Goal: Navigation & Orientation: Find specific page/section

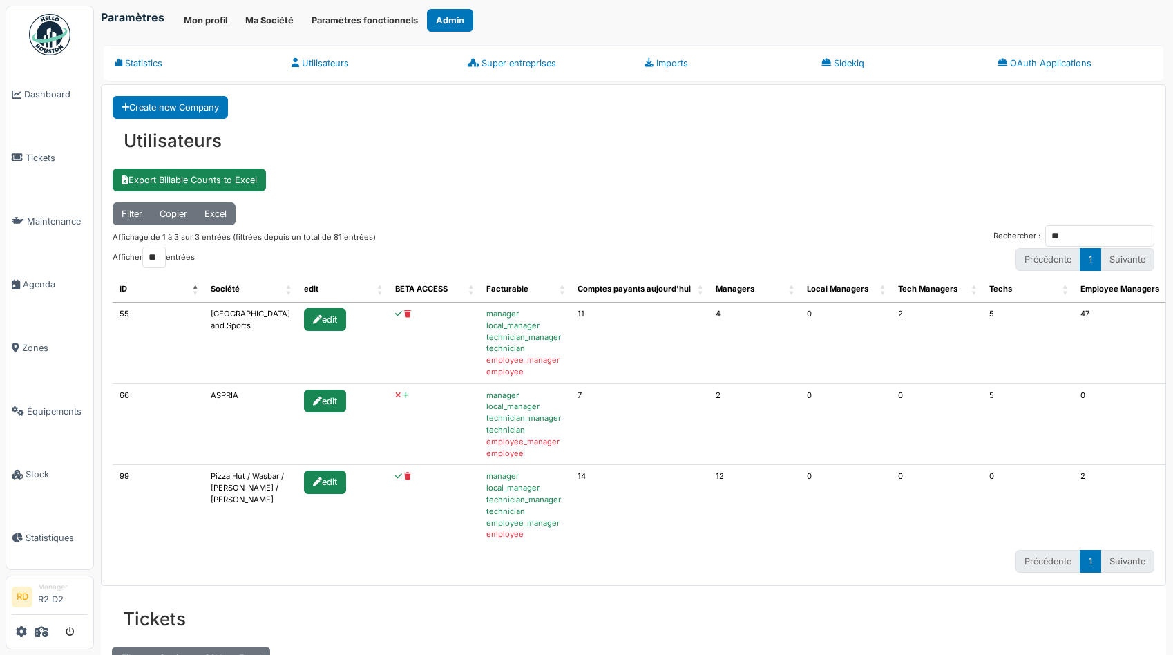
click at [453, 289] on th "BETA ACCESS" at bounding box center [433, 289] width 91 height 26
click at [1144, 238] on input "**" at bounding box center [1099, 235] width 109 height 21
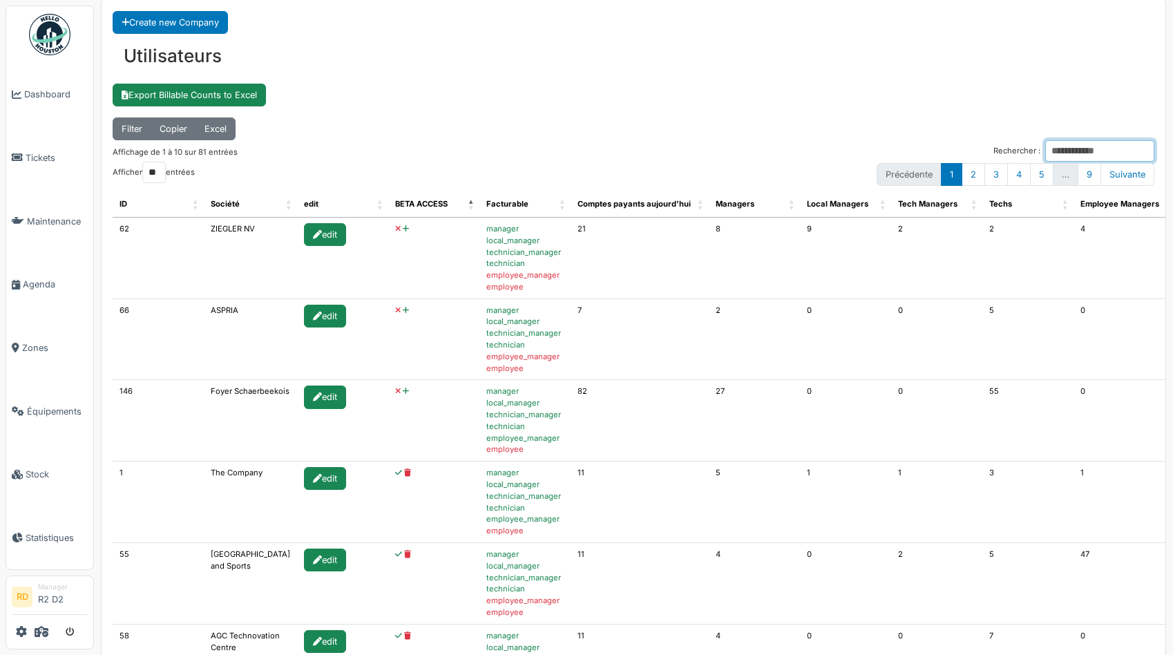
scroll to position [90, 0]
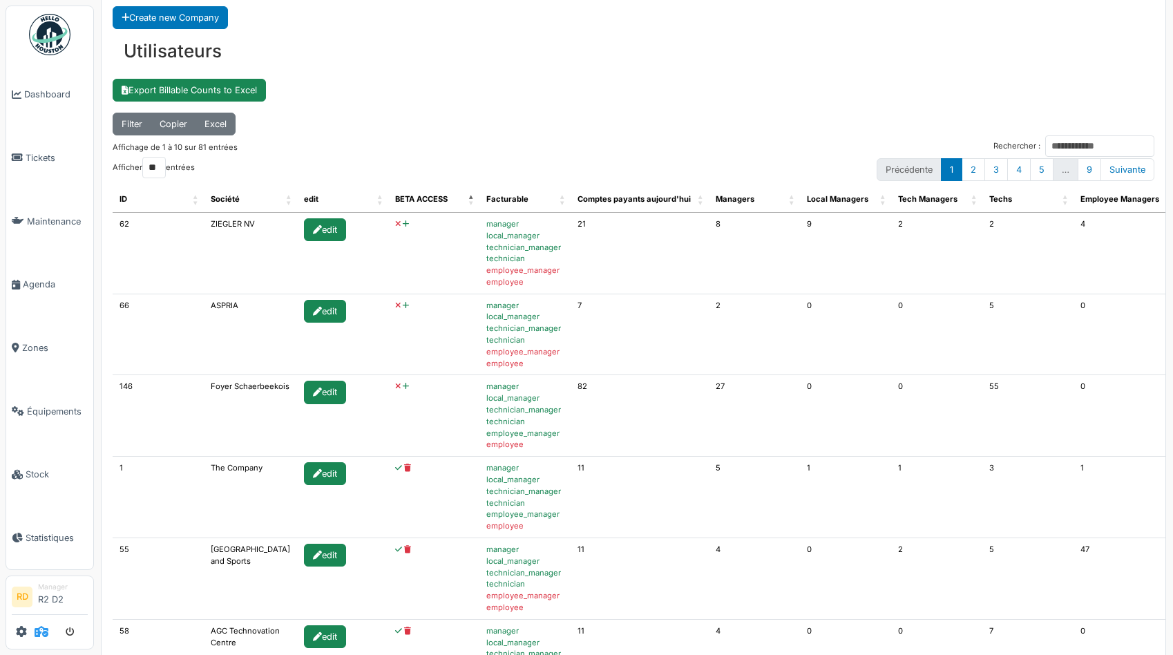
click at [41, 634] on icon at bounding box center [42, 631] width 14 height 11
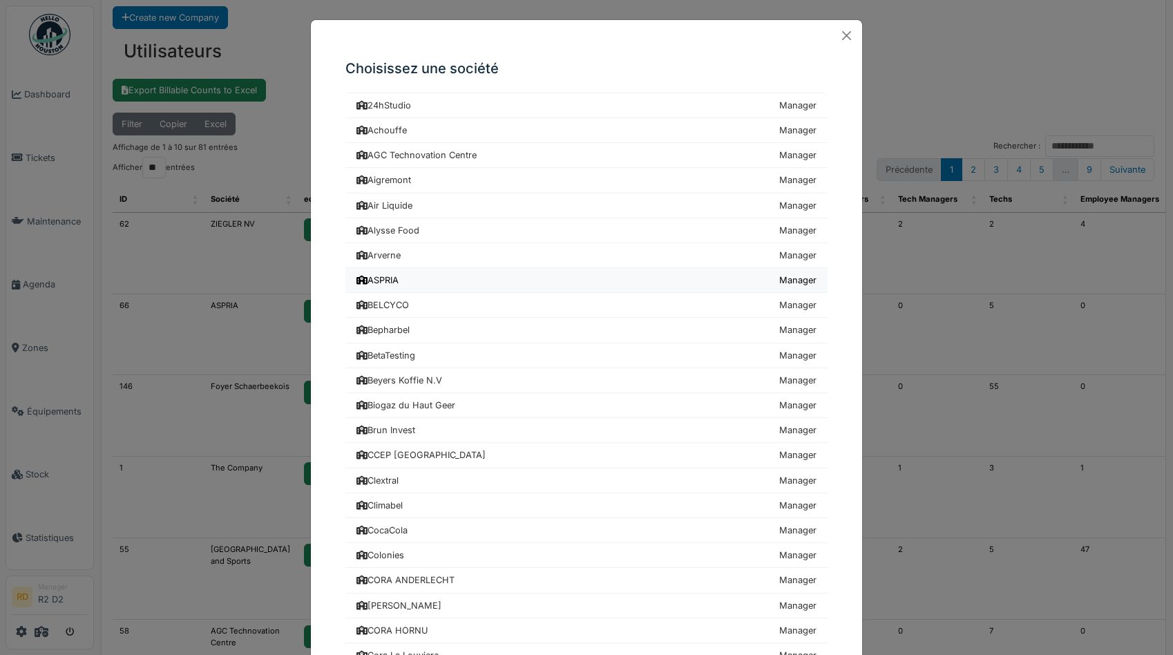
click at [385, 274] on div "ASPRIA" at bounding box center [377, 280] width 42 height 13
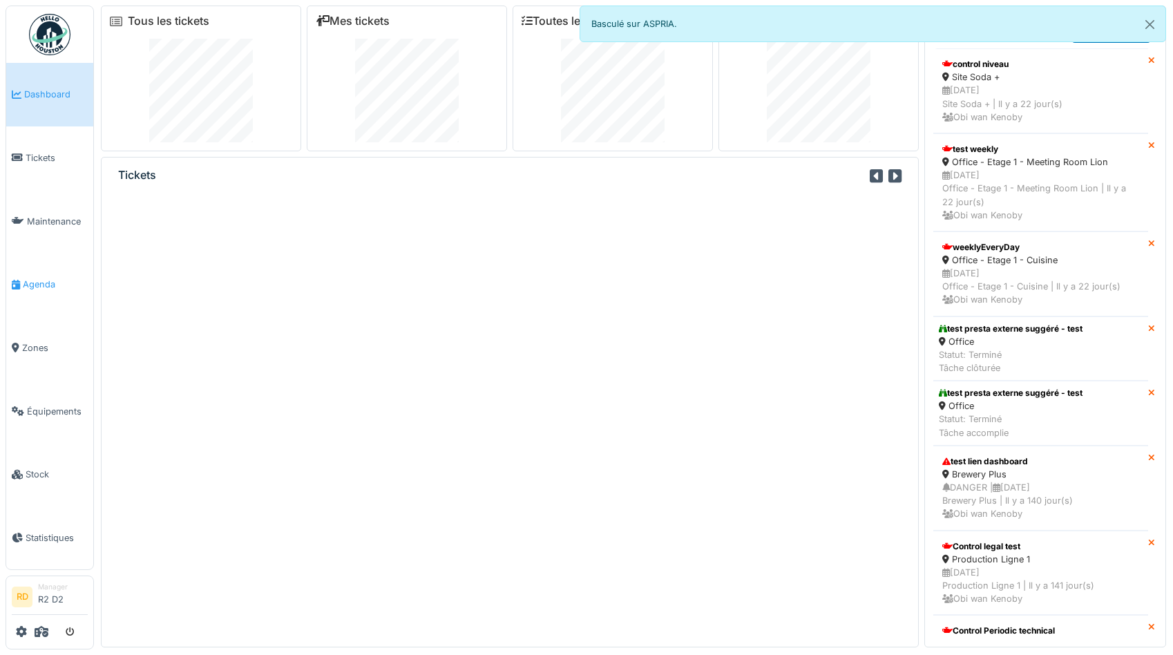
click at [29, 298] on link "Agenda" at bounding box center [49, 285] width 87 height 64
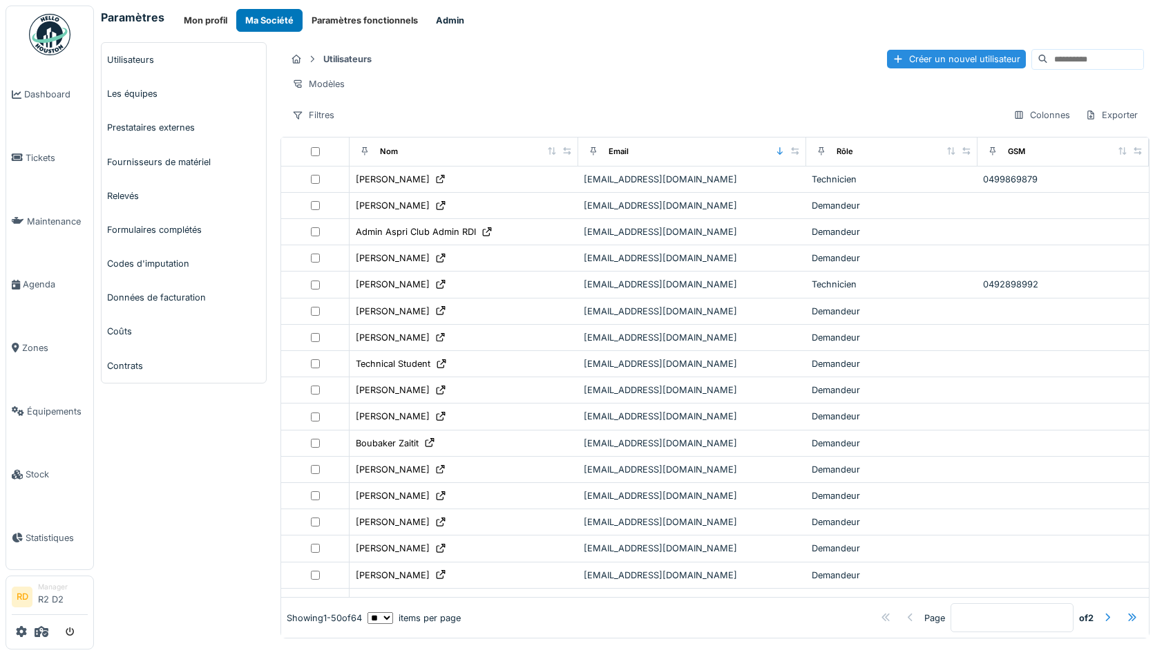
click at [437, 16] on button "Admin" at bounding box center [450, 20] width 46 height 23
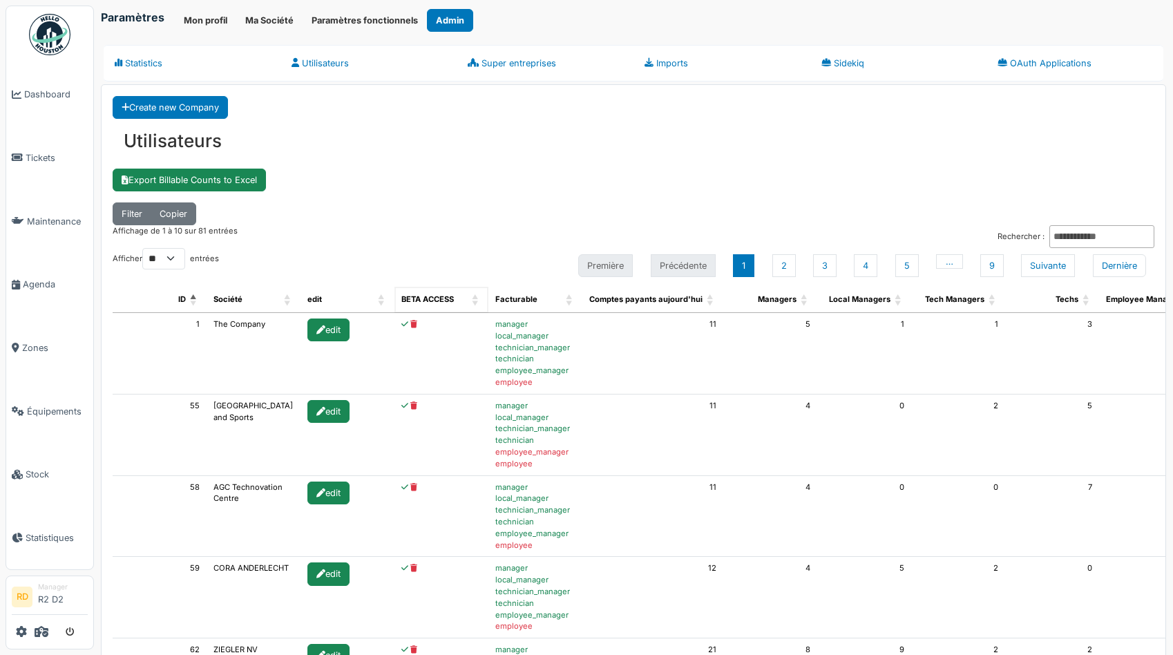
click at [472, 301] on span "BETA ACCESS: Activate to sort" at bounding box center [476, 300] width 8 height 26
click at [472, 301] on span "BETA ACCESS: Activate to invert sorting" at bounding box center [476, 300] width 8 height 26
click at [472, 302] on span "BETA ACCESS: Activate to remove sorting" at bounding box center [476, 300] width 8 height 26
click at [472, 305] on span "BETA ACCESS: Activate to sort" at bounding box center [476, 300] width 8 height 26
click at [472, 301] on span "BETA ACCESS: Activate to invert sorting" at bounding box center [476, 300] width 8 height 26
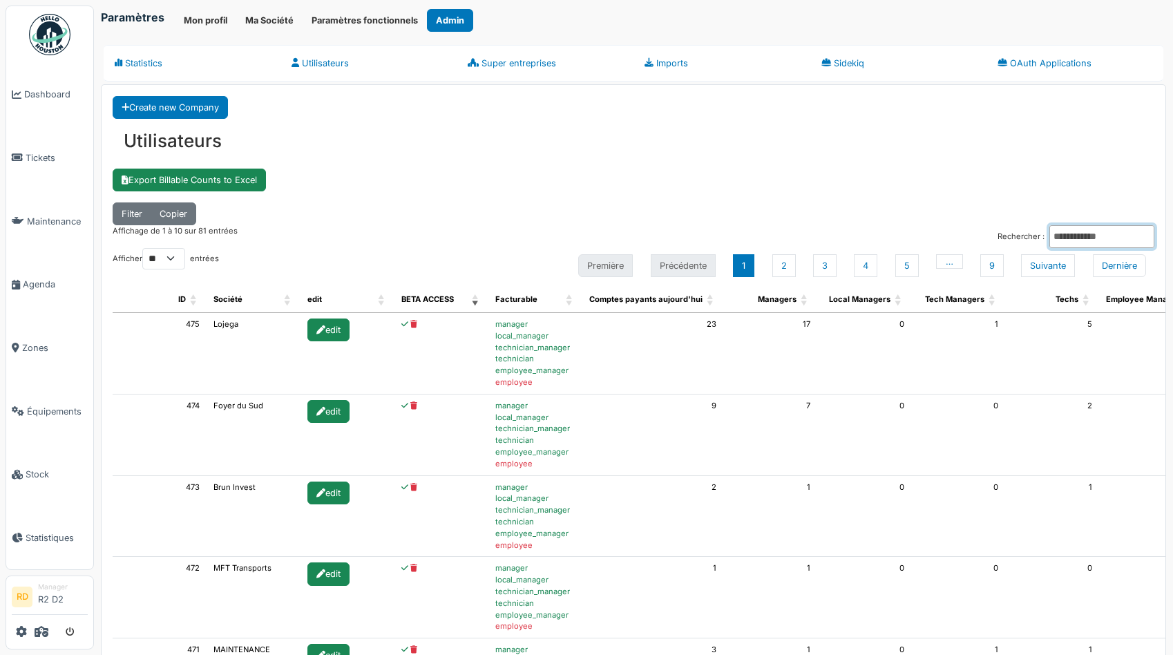
click at [1075, 234] on input "Rechercher :" at bounding box center [1101, 236] width 105 height 23
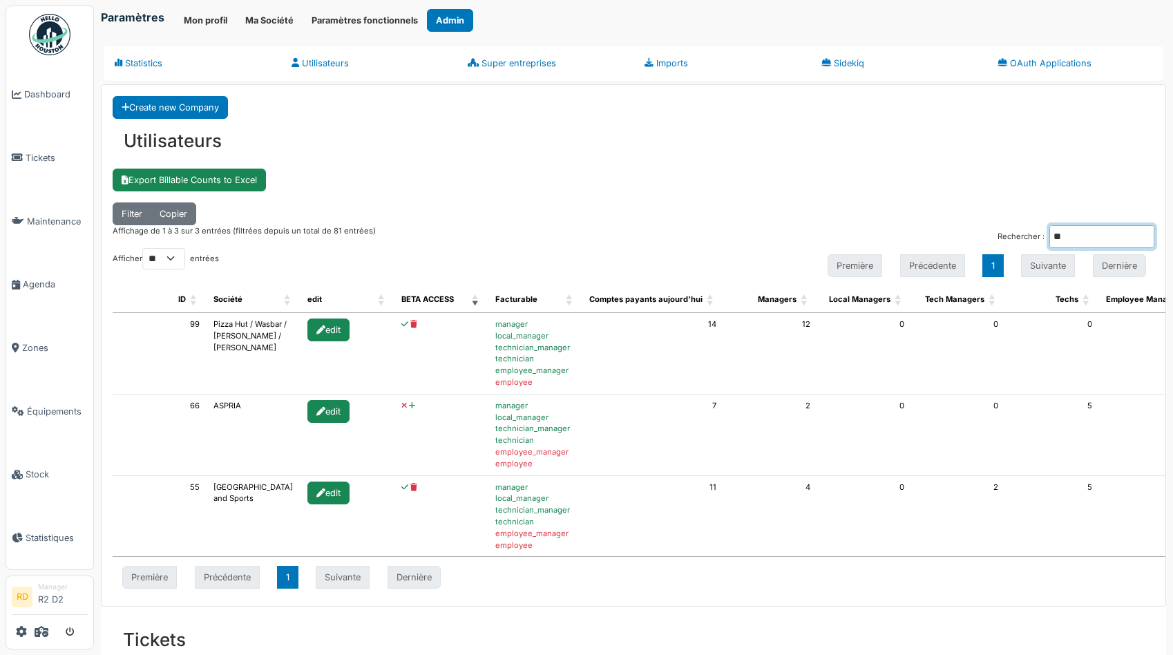
type input "**"
click at [409, 406] on icon at bounding box center [412, 406] width 6 height 8
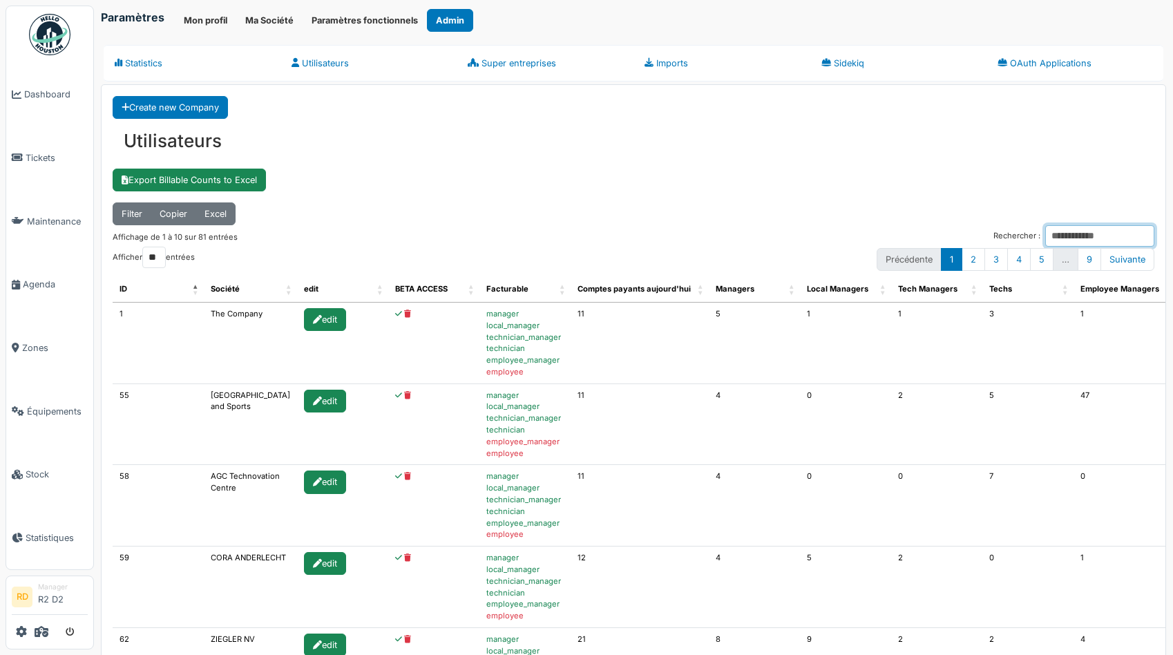
click at [1071, 241] on input "Rechercher :" at bounding box center [1099, 235] width 109 height 21
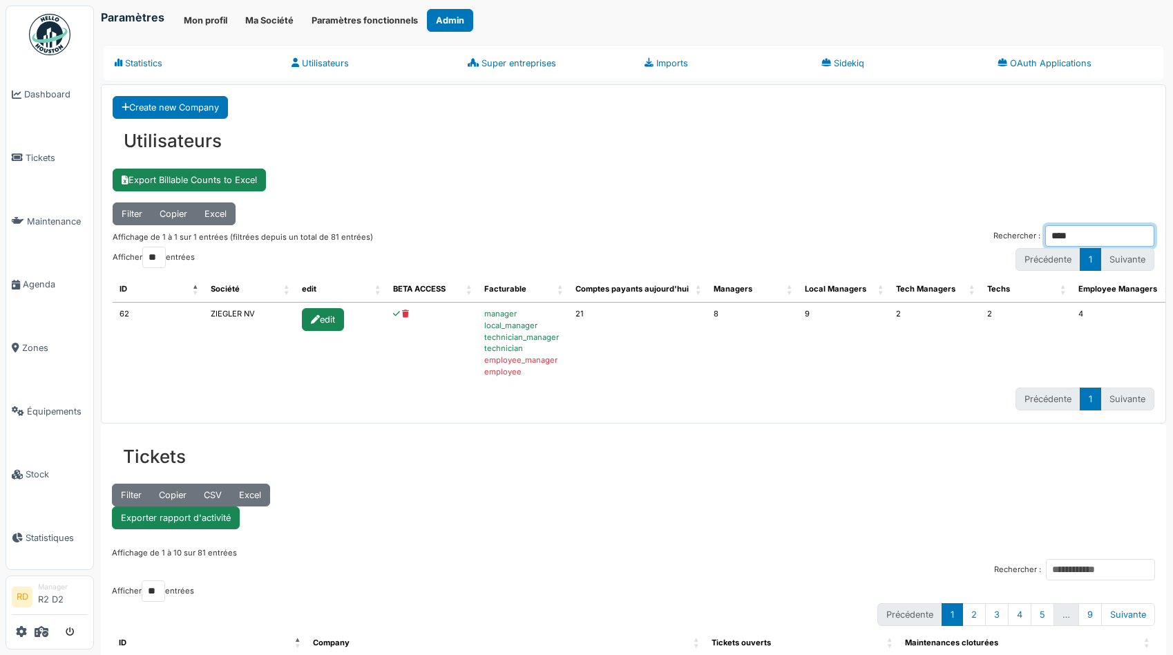
click at [1068, 239] on input "****" at bounding box center [1099, 235] width 109 height 21
click at [1068, 239] on input "***" at bounding box center [1099, 235] width 109 height 21
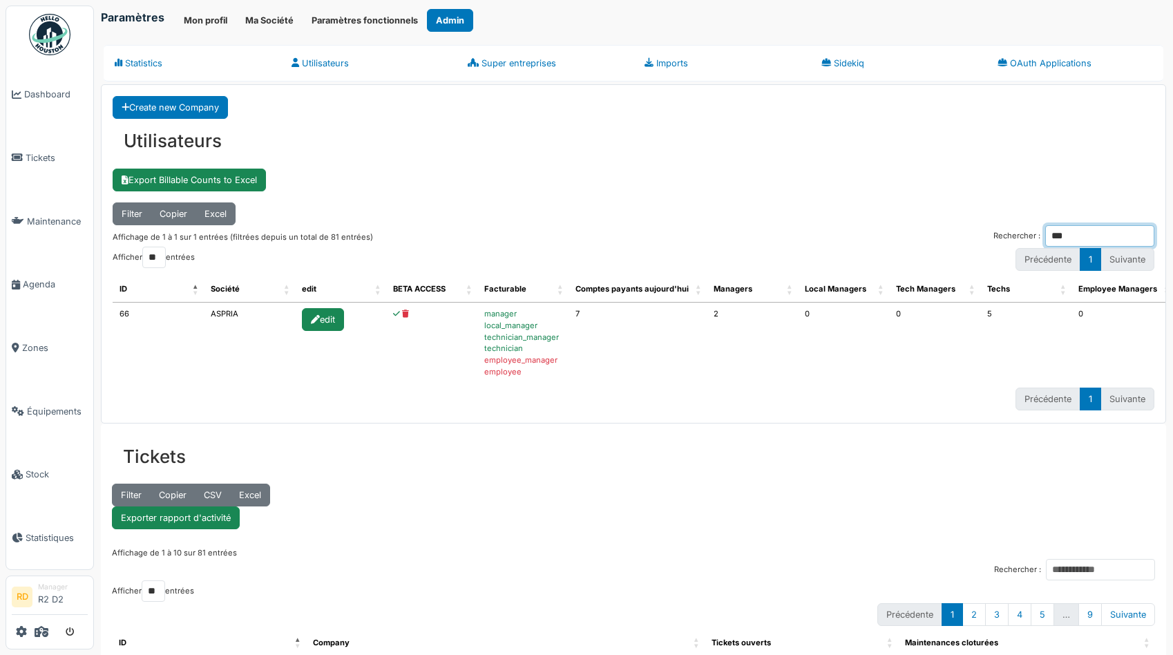
click at [1068, 239] on input "***" at bounding box center [1099, 235] width 109 height 21
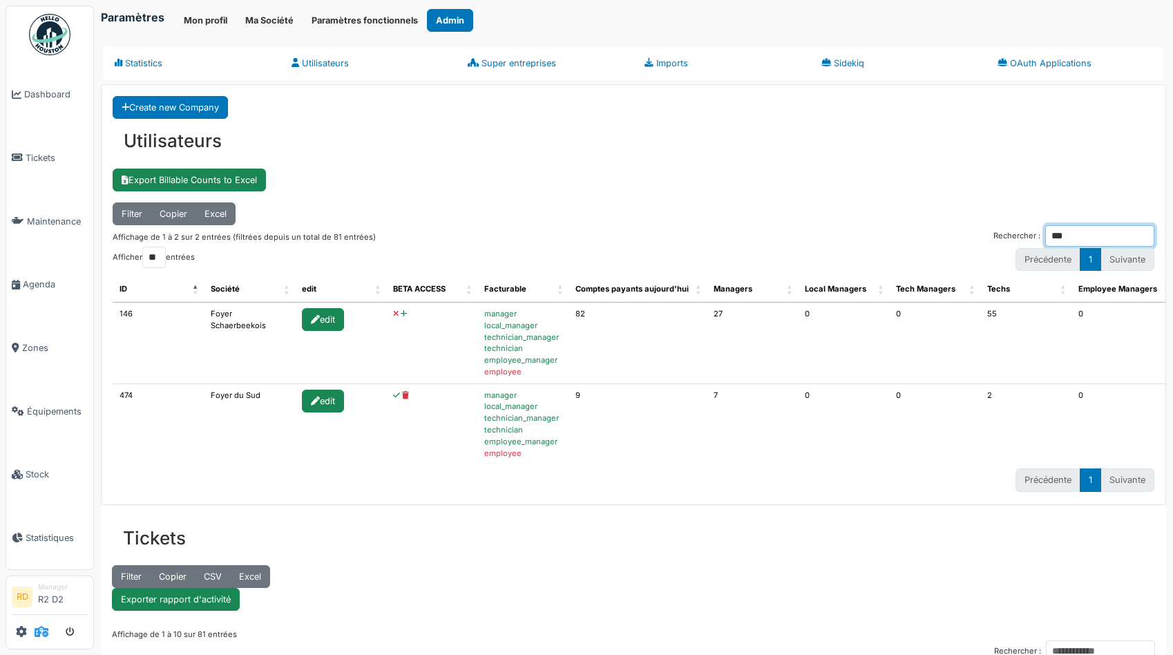
type input "***"
click at [43, 631] on icon at bounding box center [42, 631] width 14 height 11
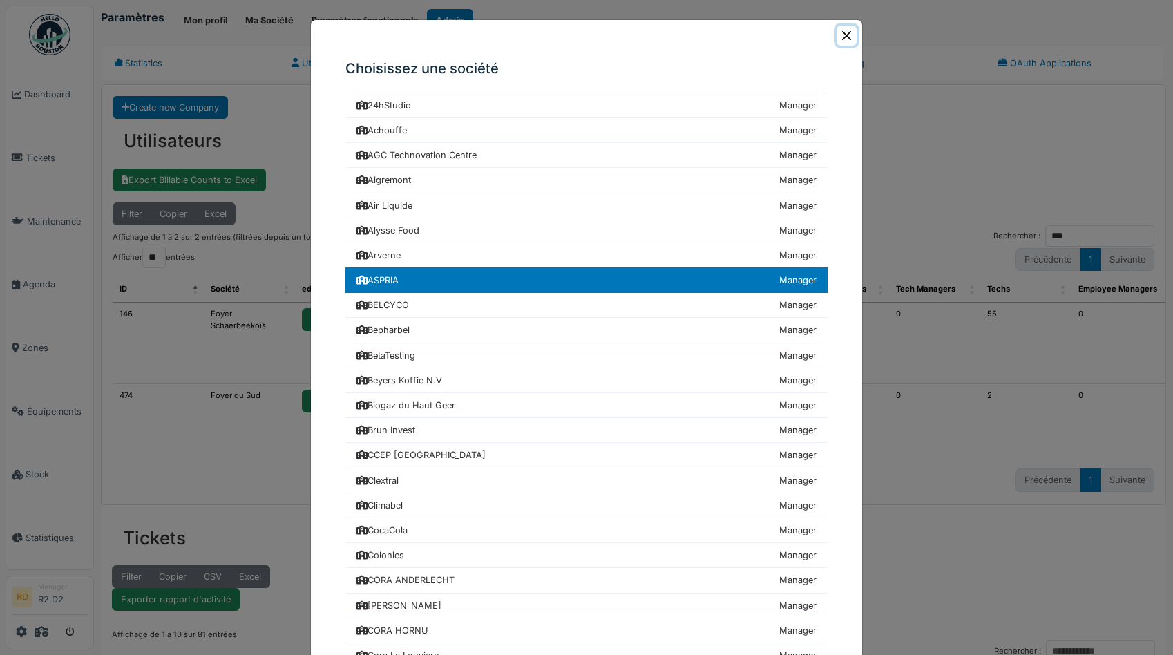
click at [851, 35] on button "Close" at bounding box center [847, 36] width 20 height 20
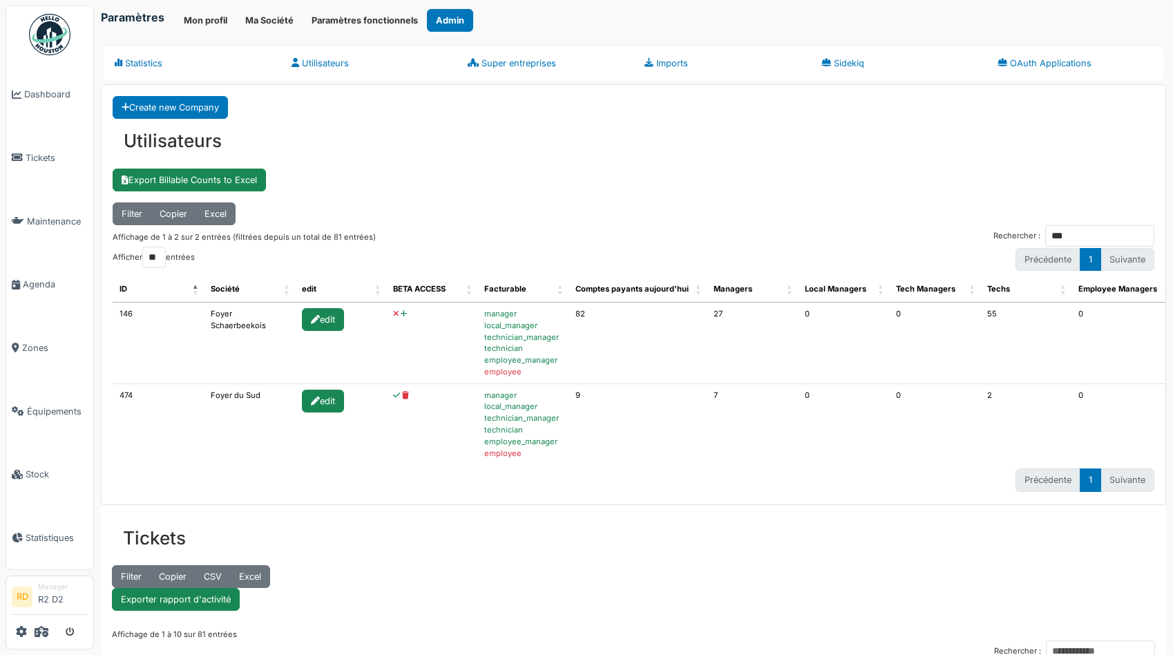
click at [784, 162] on h3 "Utilisateurs" at bounding box center [634, 141] width 1042 height 44
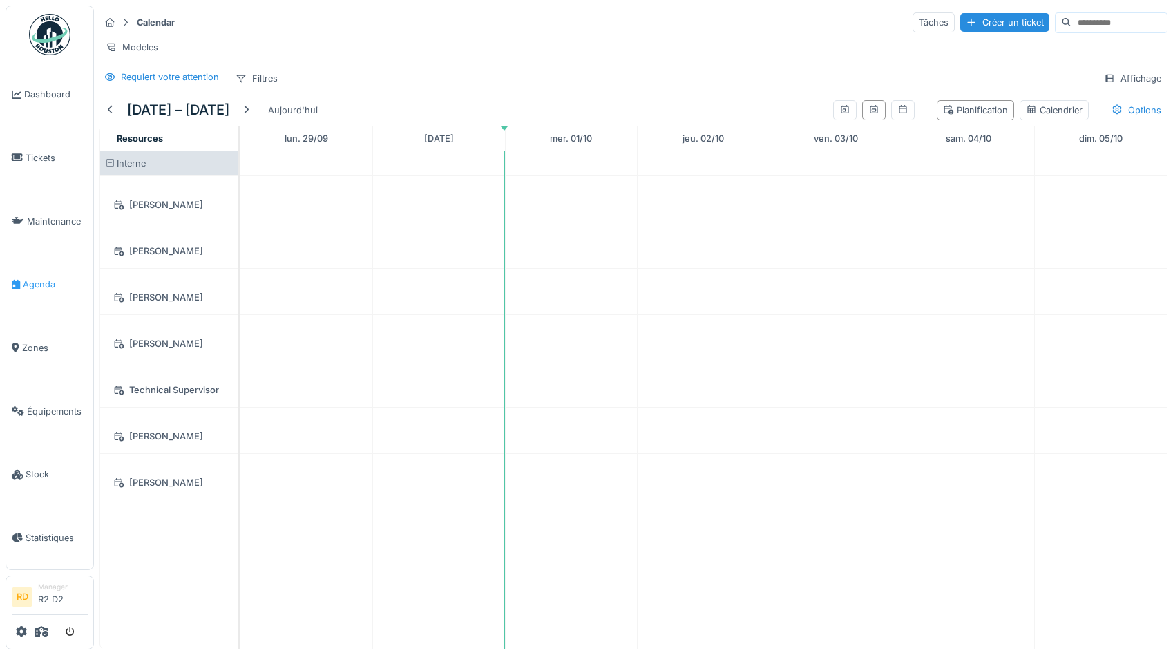
click at [37, 283] on span "Agenda" at bounding box center [55, 284] width 65 height 13
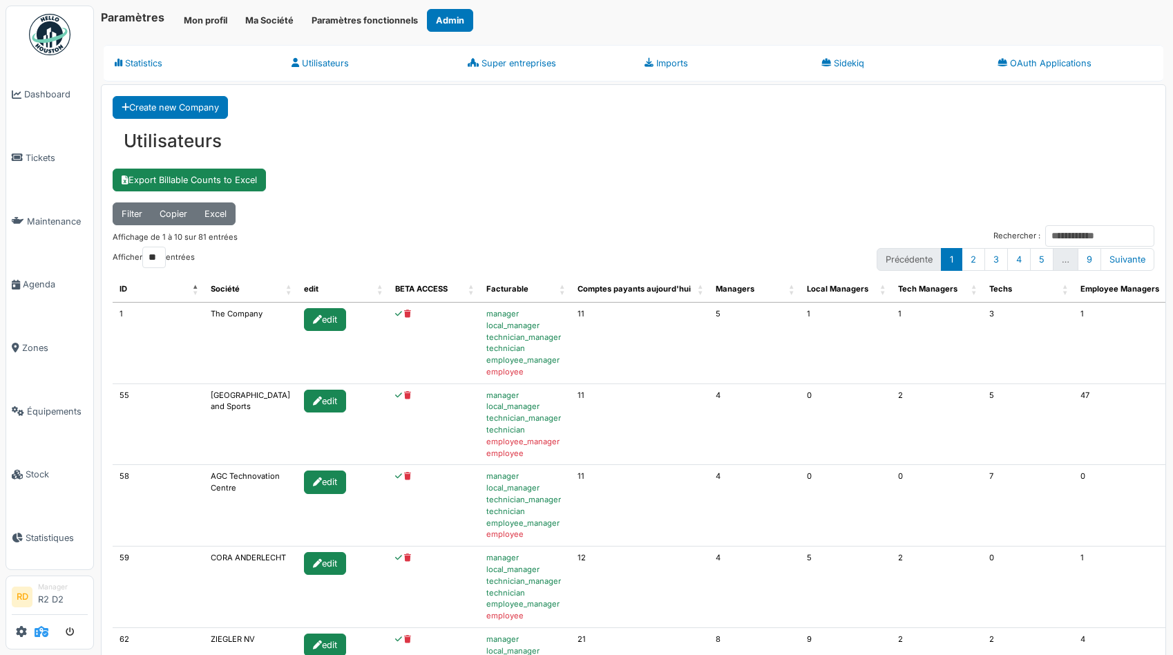
click at [47, 636] on icon at bounding box center [42, 631] width 14 height 11
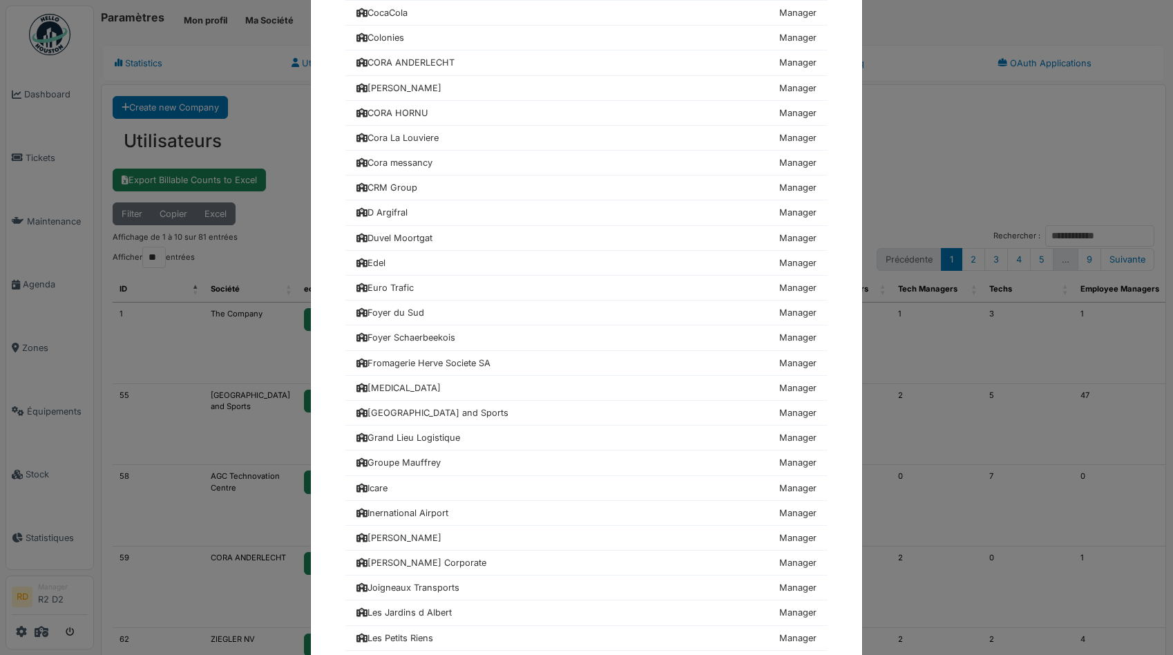
scroll to position [526, 0]
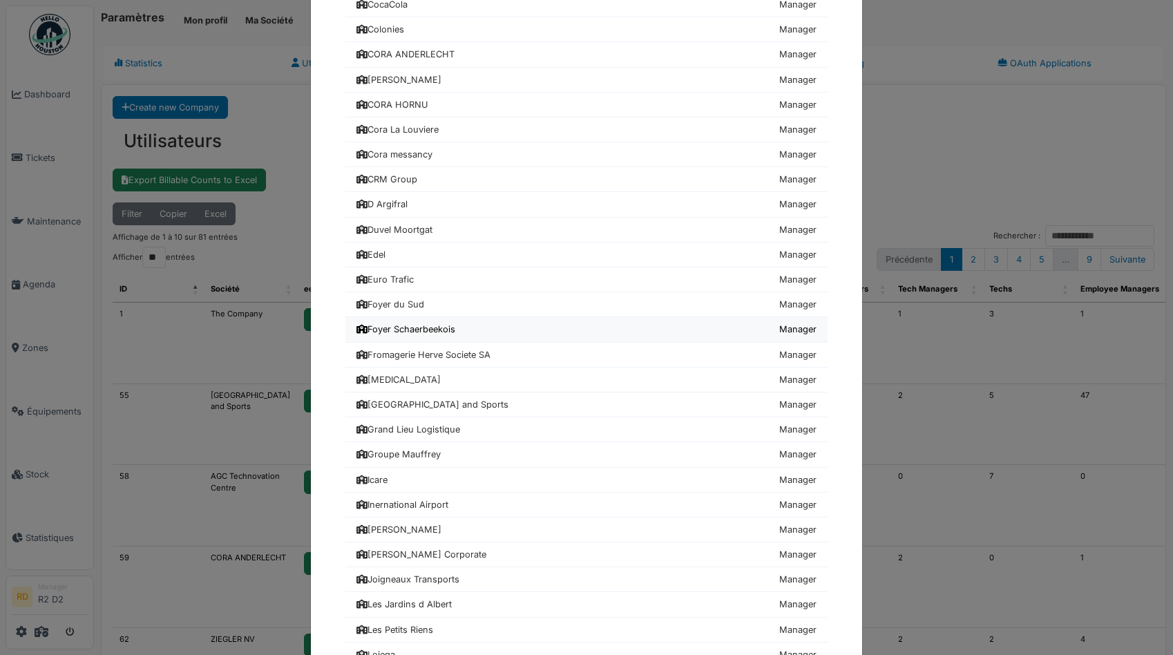
click at [392, 331] on div "Foyer Schaerbeekois" at bounding box center [405, 329] width 99 height 13
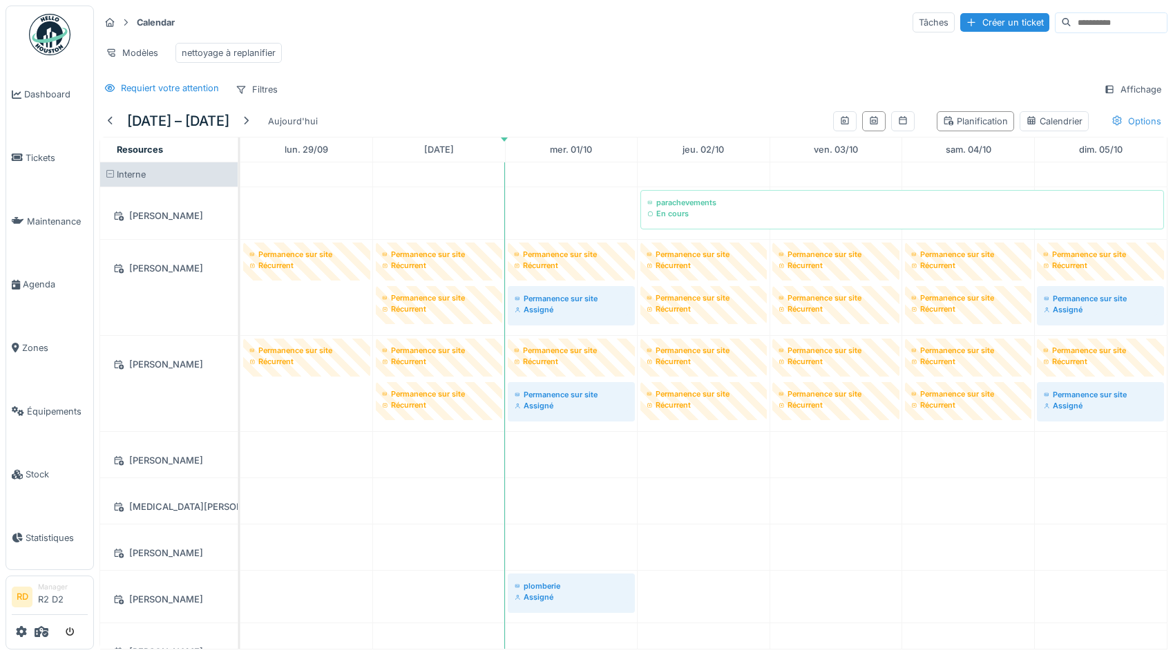
click at [1121, 122] on icon at bounding box center [1117, 120] width 11 height 9
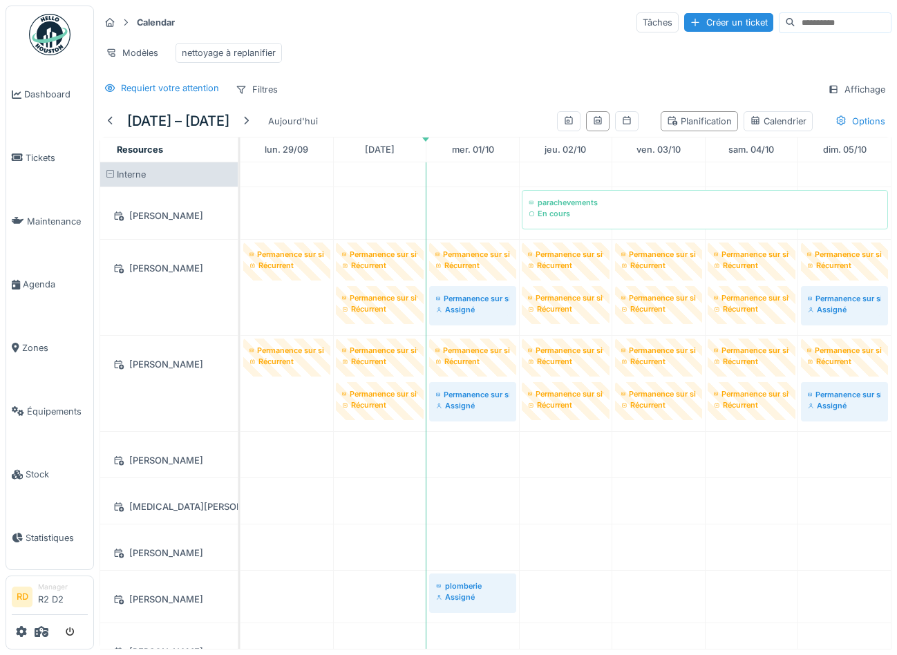
scroll to position [589, 0]
click at [493, 81] on div "Requiert votre attention Filtres Affichage" at bounding box center [495, 89] width 792 height 20
click at [44, 632] on icon at bounding box center [42, 631] width 14 height 11
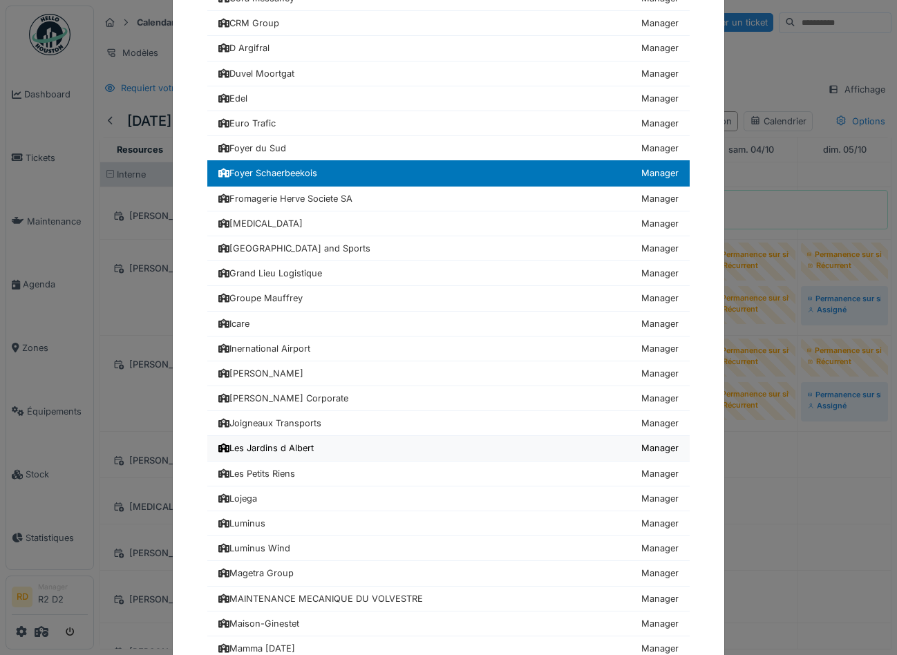
scroll to position [686, 0]
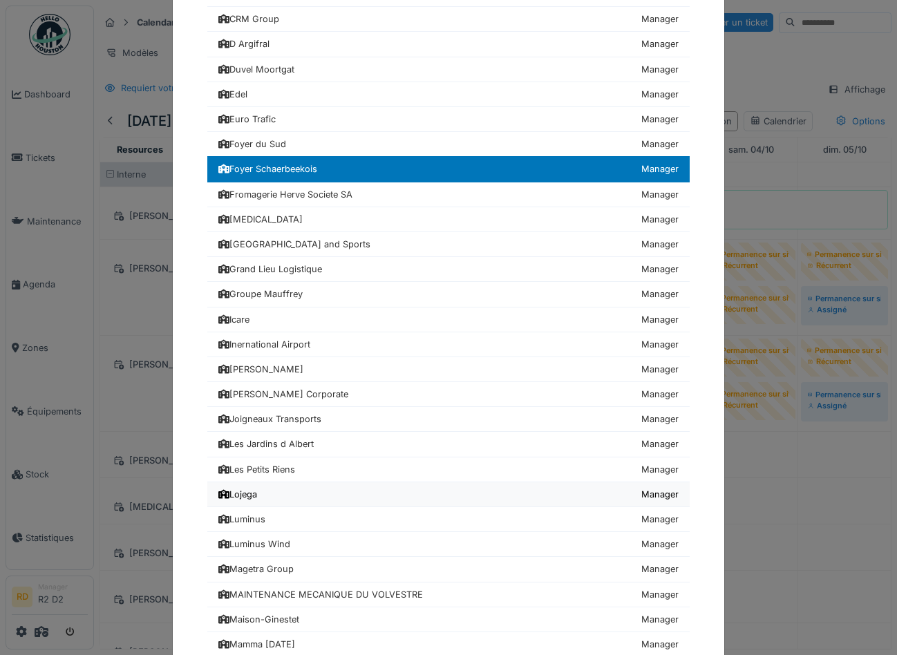
click at [249, 493] on div "Lojega" at bounding box center [237, 494] width 39 height 13
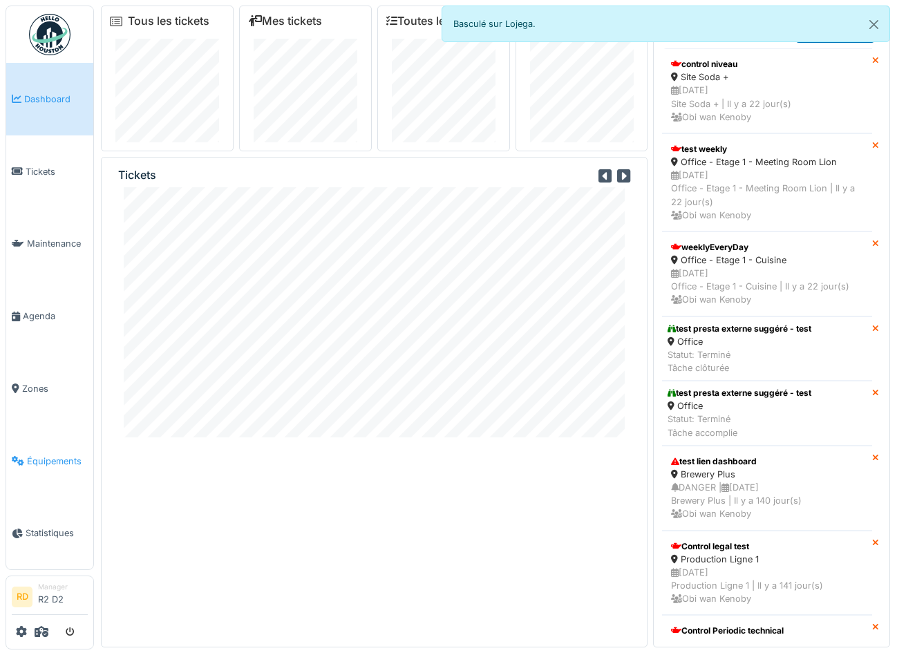
click at [30, 463] on span "Équipements" at bounding box center [57, 461] width 61 height 13
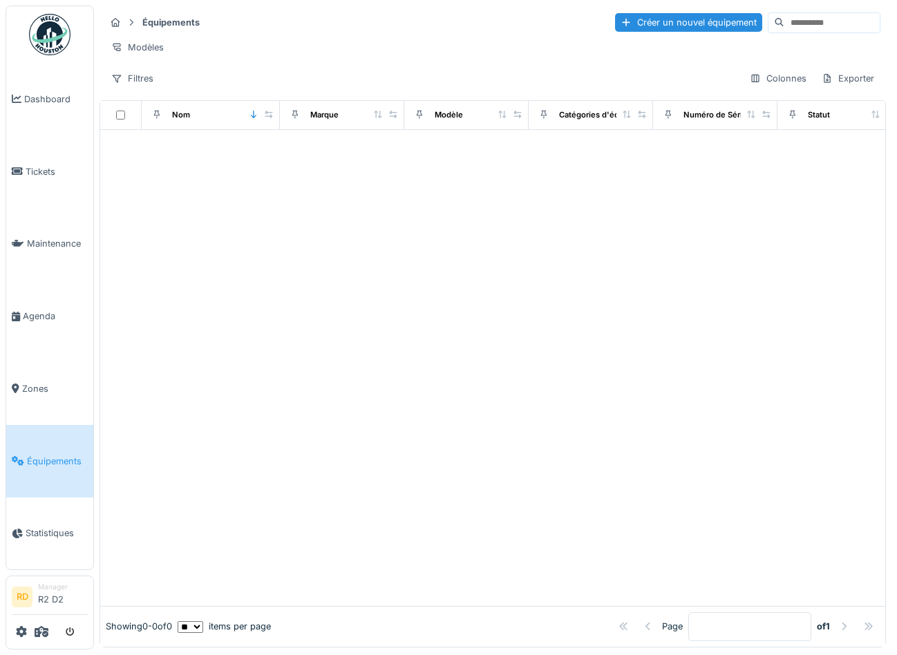
click at [227, 70] on div "Filtres Colonnes Exporter" at bounding box center [492, 78] width 775 height 20
click at [24, 387] on span "Zones" at bounding box center [55, 388] width 66 height 13
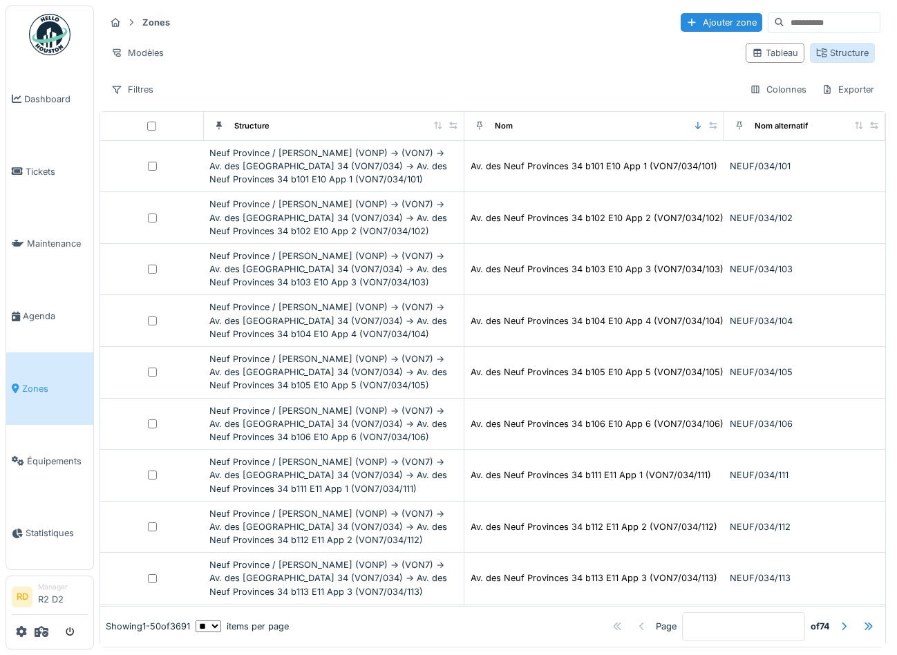
click at [841, 52] on div "Structure" at bounding box center [842, 52] width 53 height 13
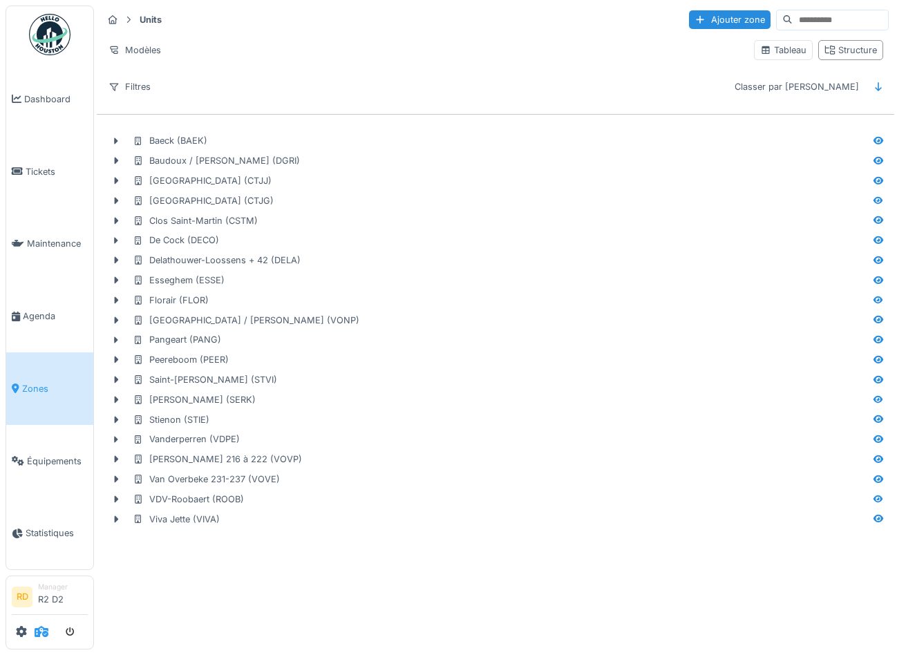
click at [39, 632] on icon at bounding box center [42, 631] width 14 height 11
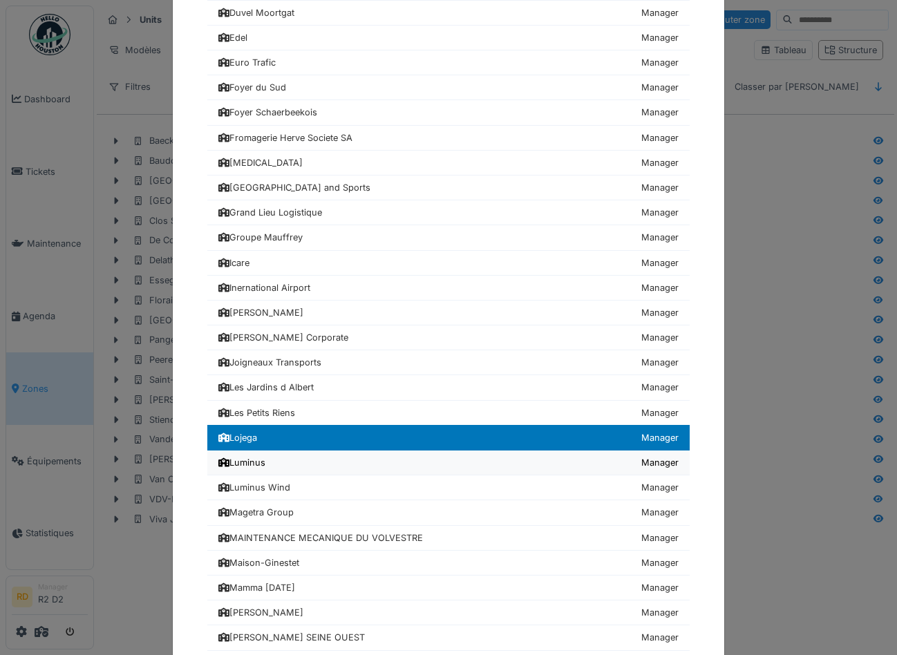
scroll to position [752, 0]
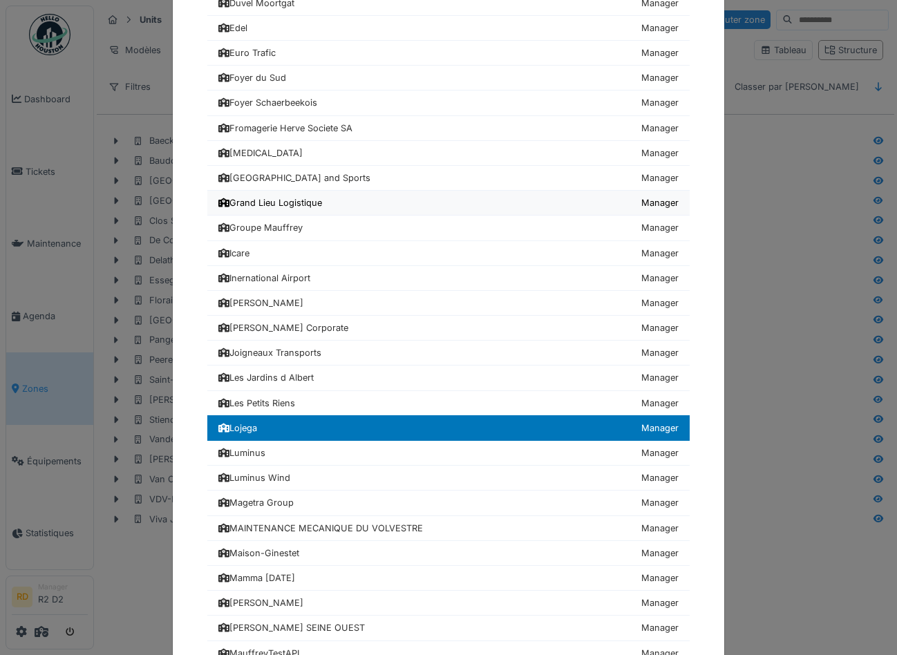
click at [289, 204] on div "Grand Lieu Logistique" at bounding box center [270, 202] width 104 height 13
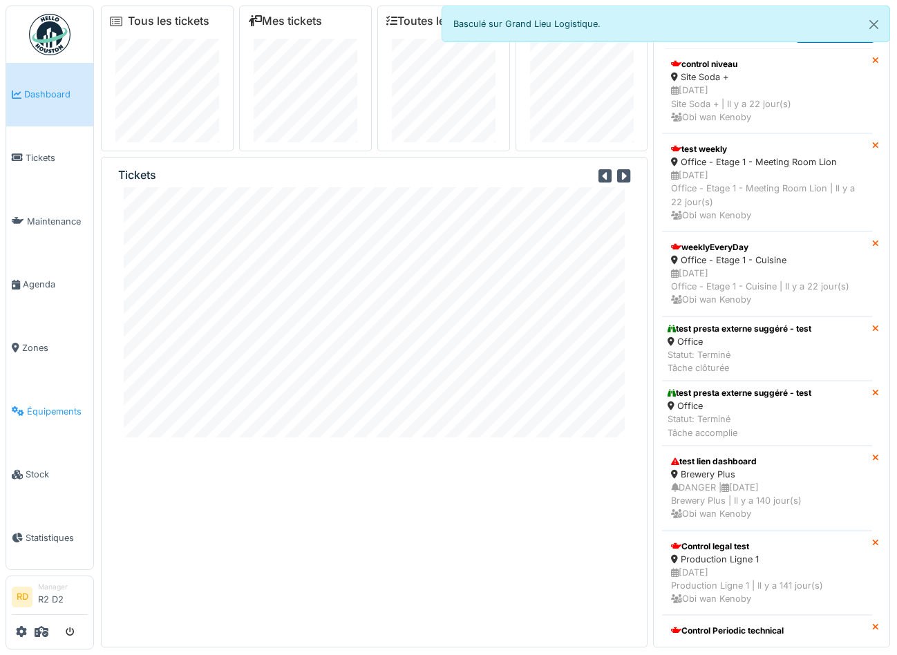
click at [45, 412] on span "Équipements" at bounding box center [57, 411] width 61 height 13
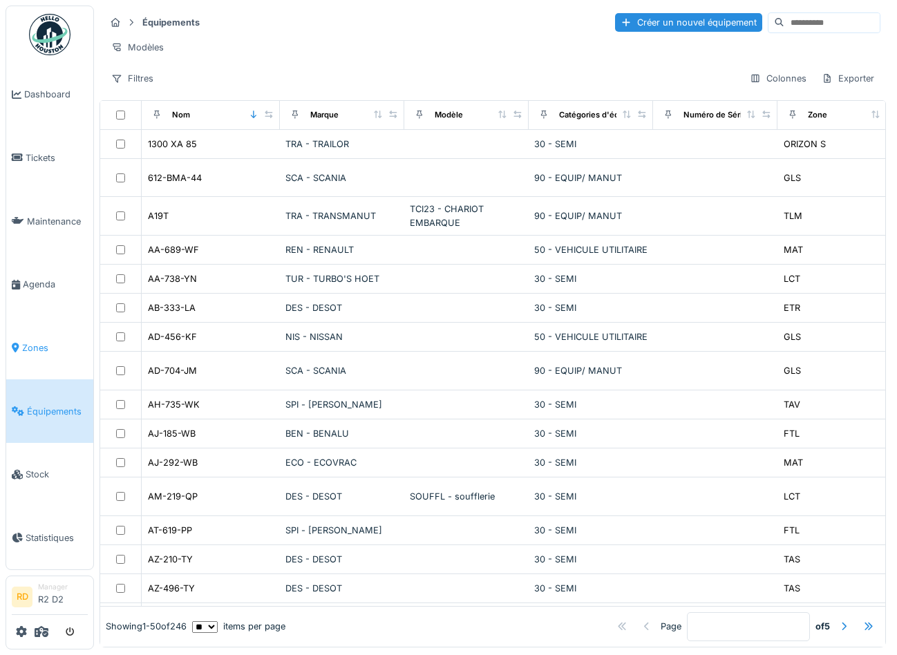
click at [30, 343] on span "Zones" at bounding box center [55, 347] width 66 height 13
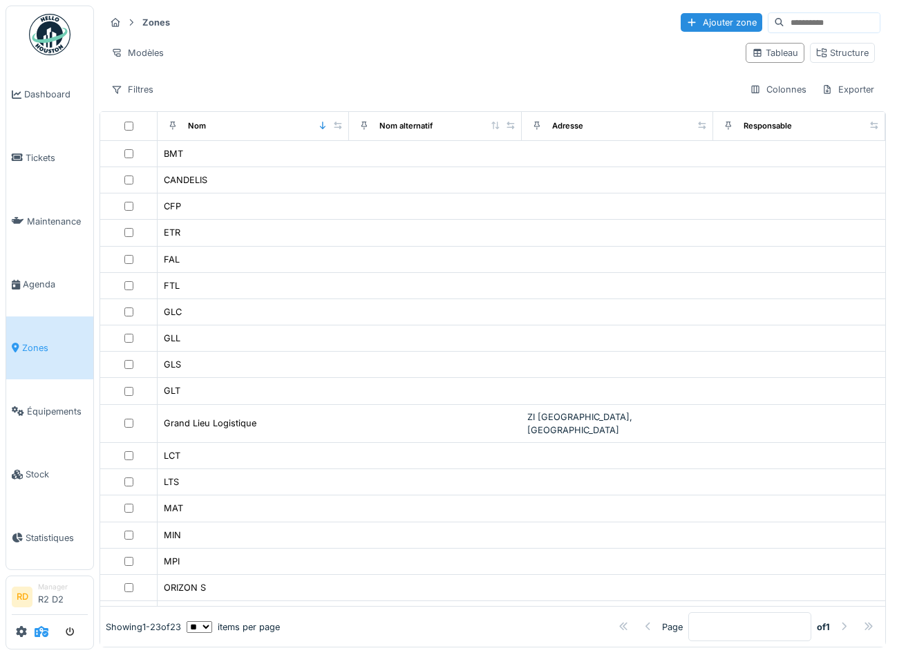
click at [41, 635] on icon at bounding box center [42, 631] width 14 height 11
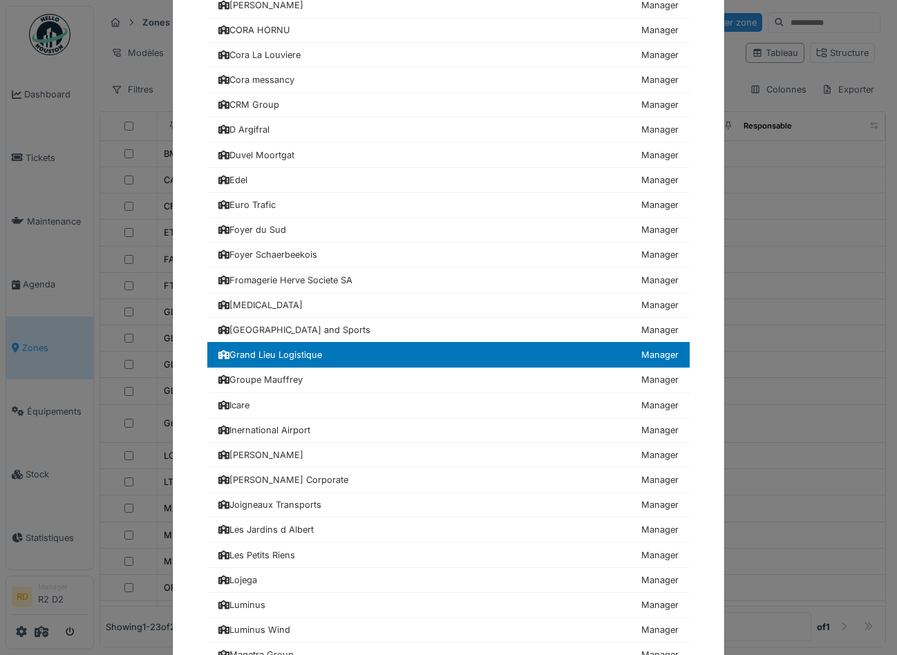
scroll to position [678, 0]
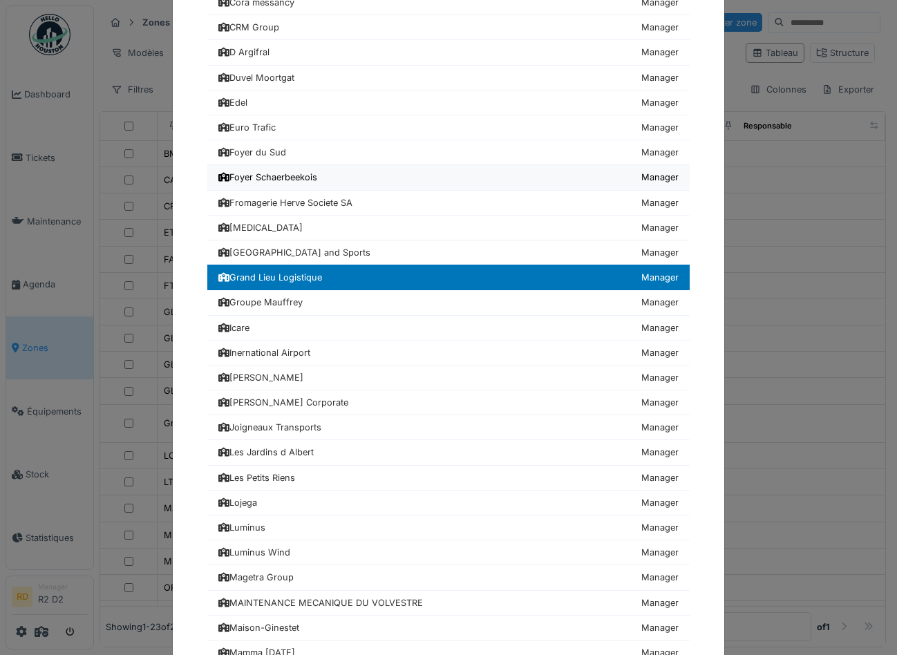
click at [251, 178] on div "Foyer Schaerbeekois" at bounding box center [267, 177] width 99 height 13
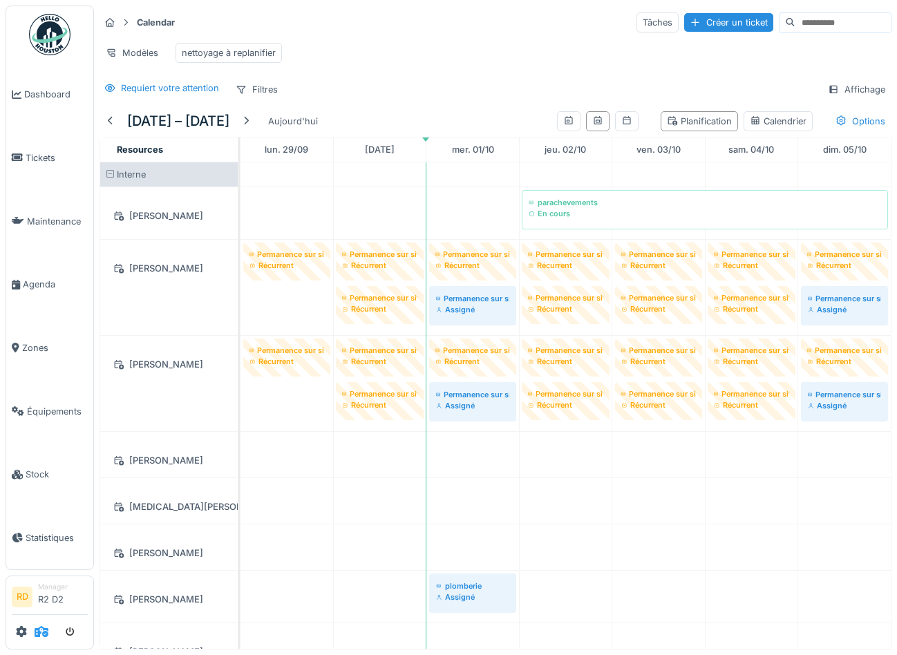
click at [43, 636] on icon at bounding box center [42, 631] width 14 height 11
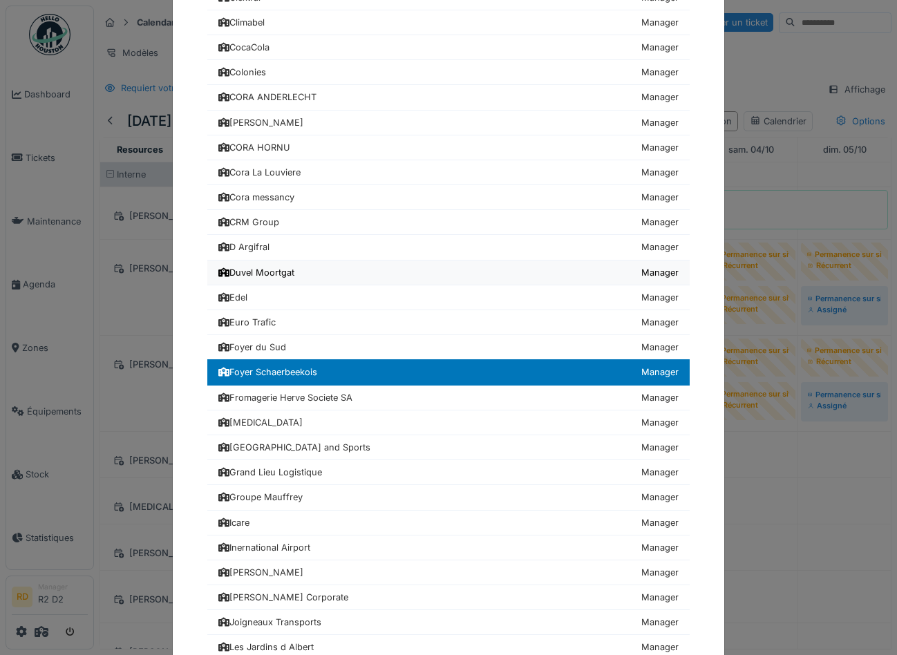
scroll to position [486, 0]
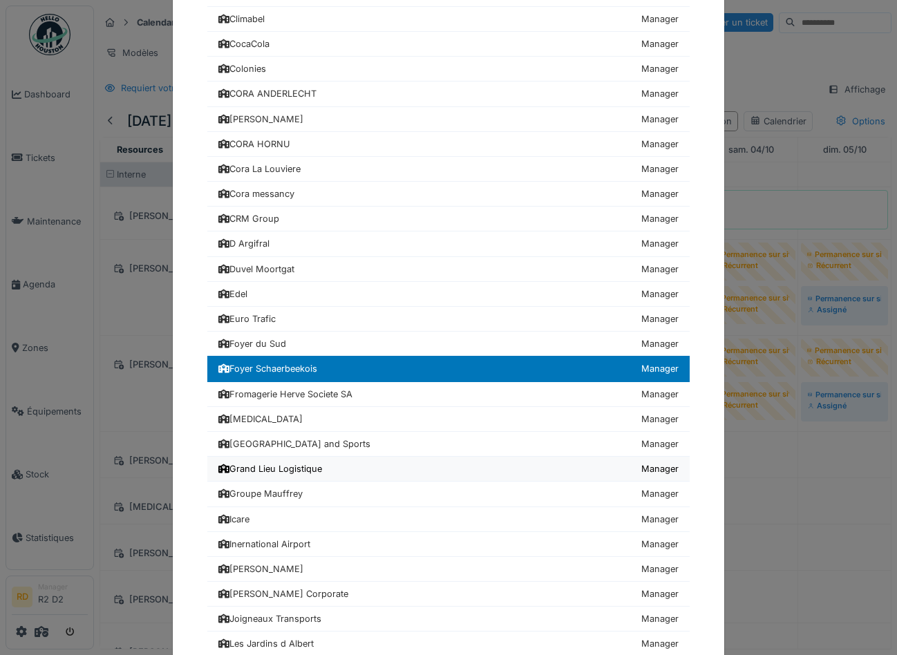
click at [275, 469] on div "Grand Lieu Logistique" at bounding box center [270, 468] width 104 height 13
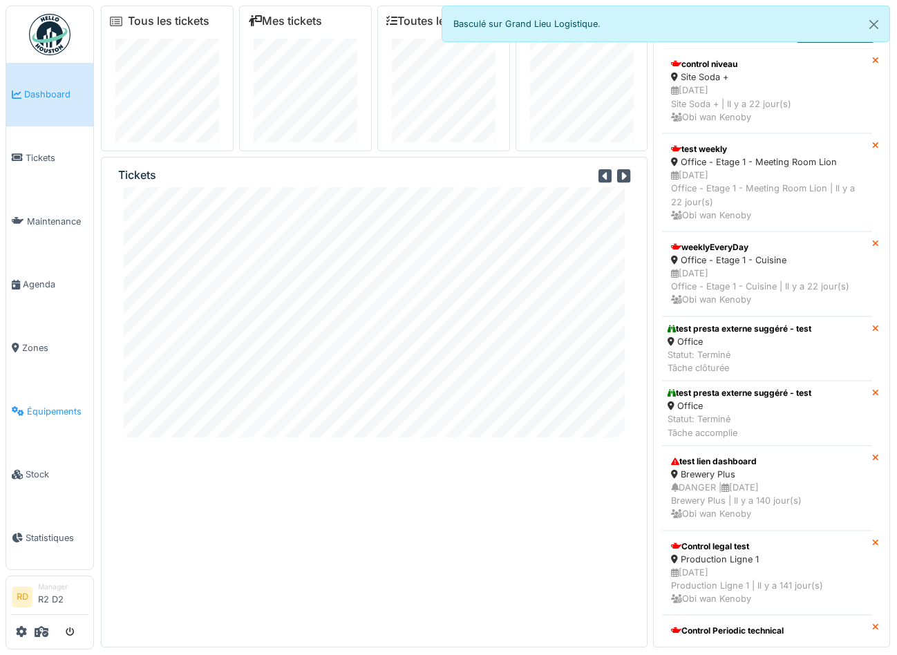
click at [48, 411] on span "Équipements" at bounding box center [57, 411] width 61 height 13
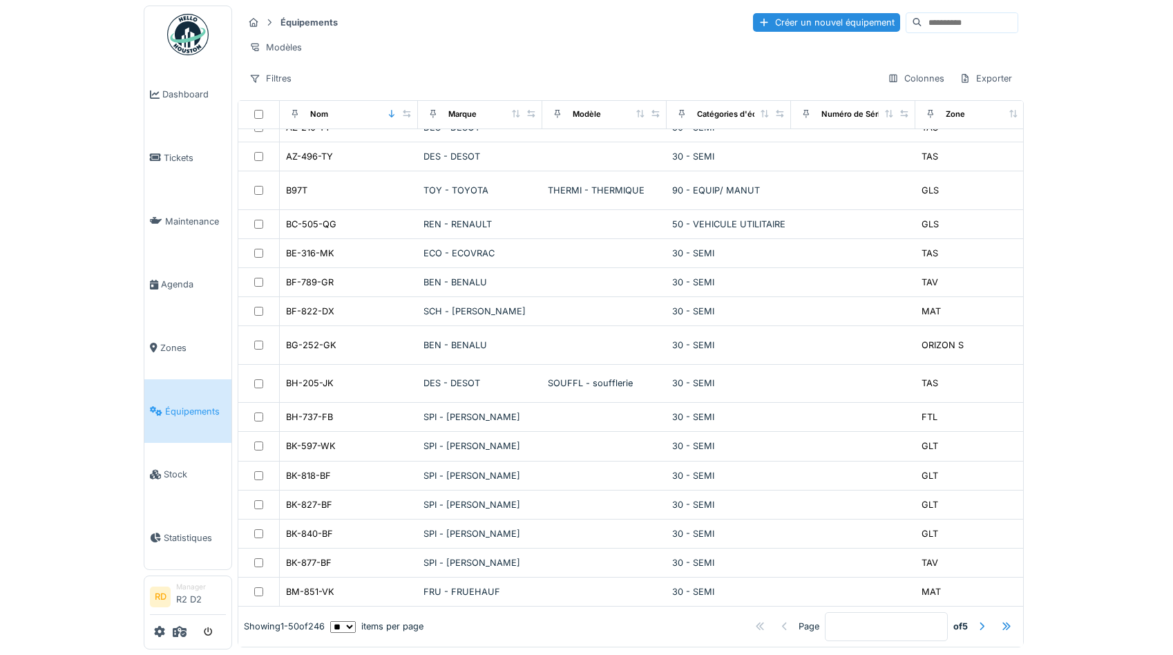
scroll to position [18, 0]
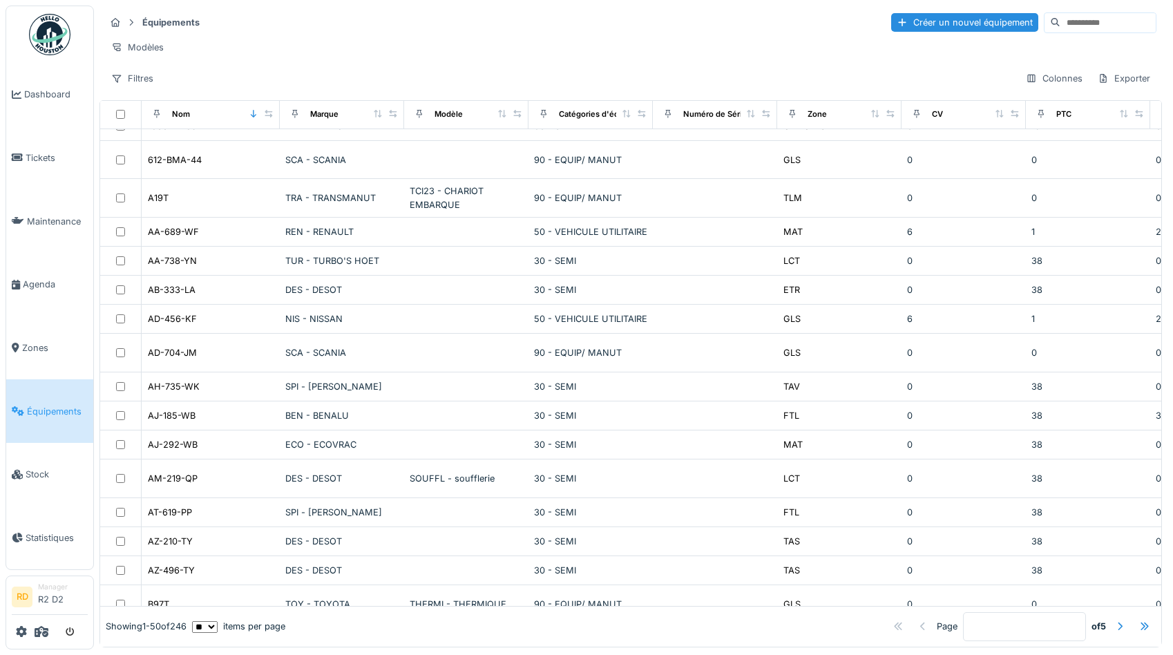
click at [580, 60] on div "Équipements Créer un nouvel équipement Modèles Filtres Colonnes Exporter" at bounding box center [630, 50] width 1063 height 89
click at [15, 637] on div at bounding box center [50, 631] width 76 height 23
click at [21, 628] on icon at bounding box center [21, 631] width 11 height 11
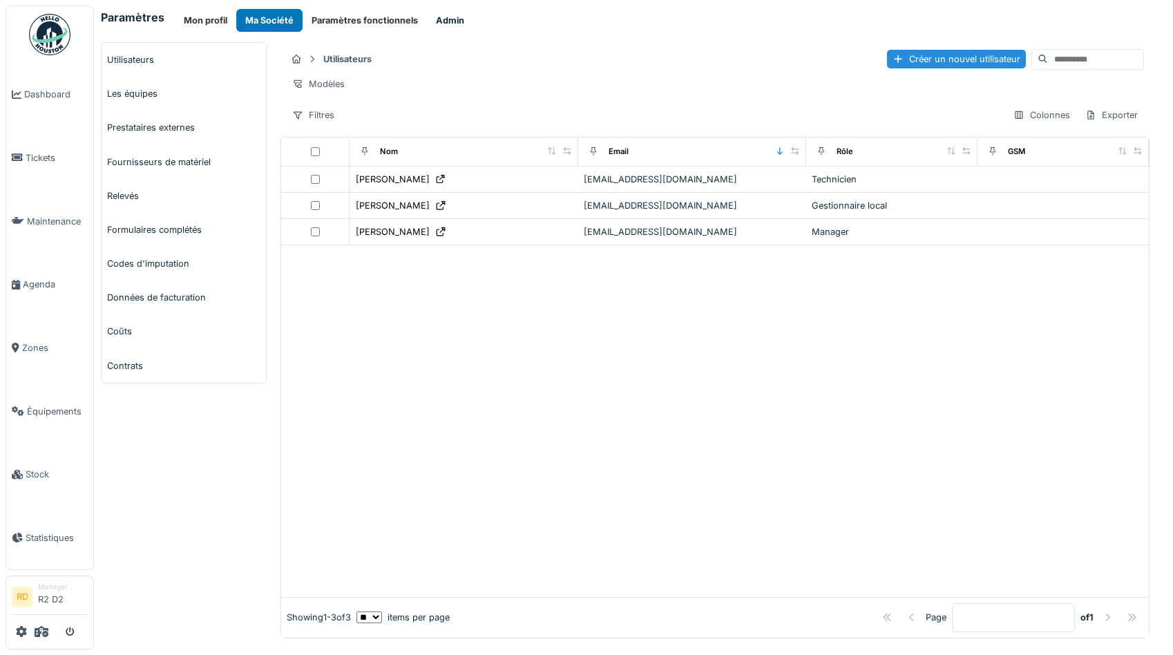
click at [461, 29] on button "Admin" at bounding box center [450, 20] width 46 height 23
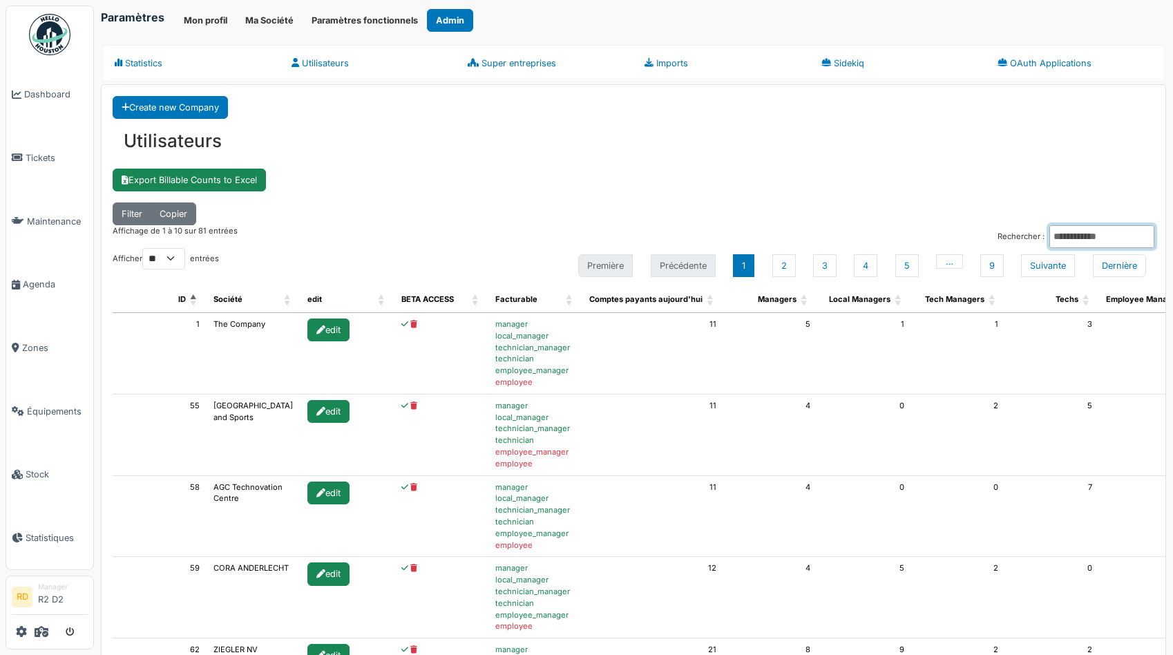
click at [1072, 235] on input "Rechercher :" at bounding box center [1101, 236] width 105 height 23
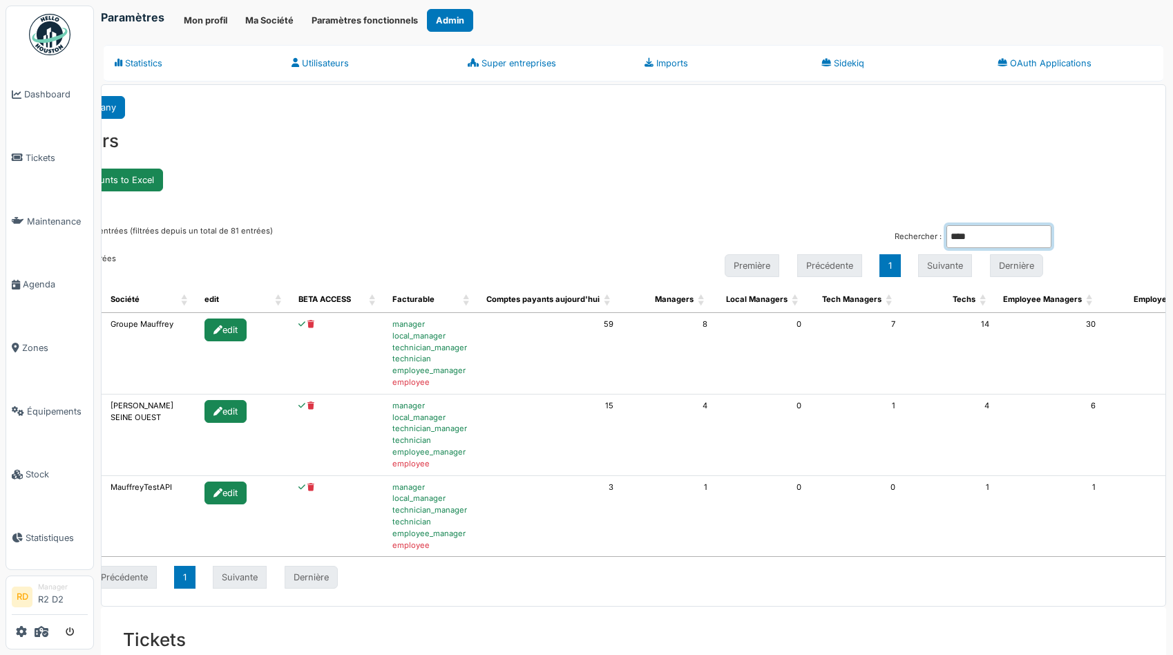
scroll to position [0, 183]
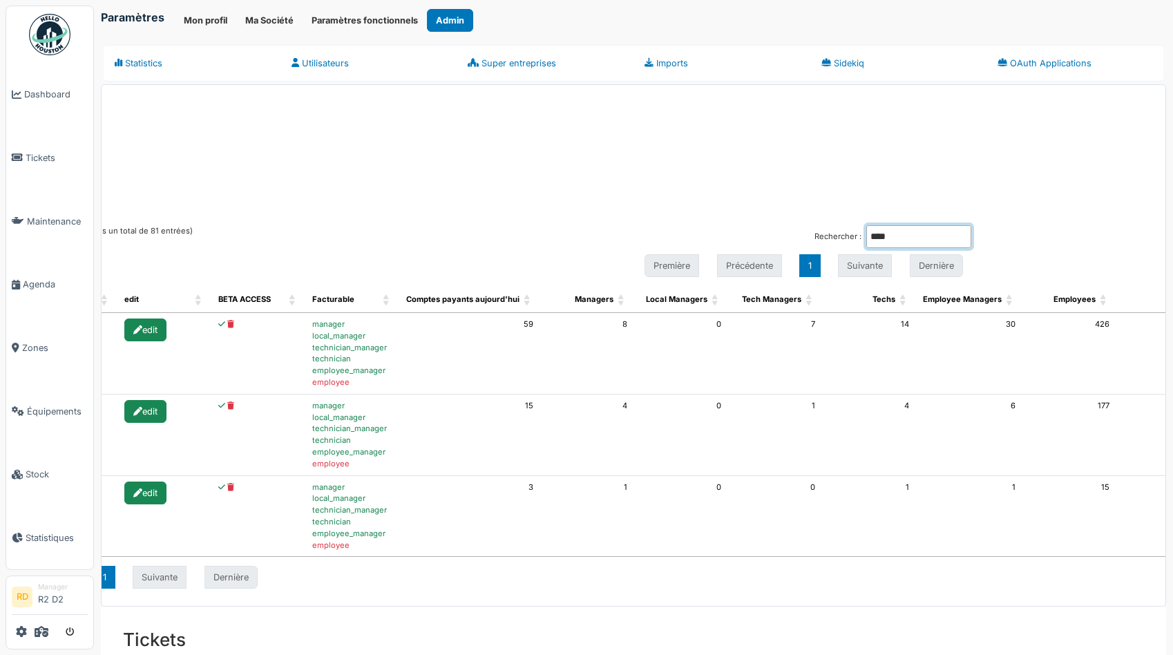
click at [893, 232] on input "****" at bounding box center [918, 236] width 105 height 23
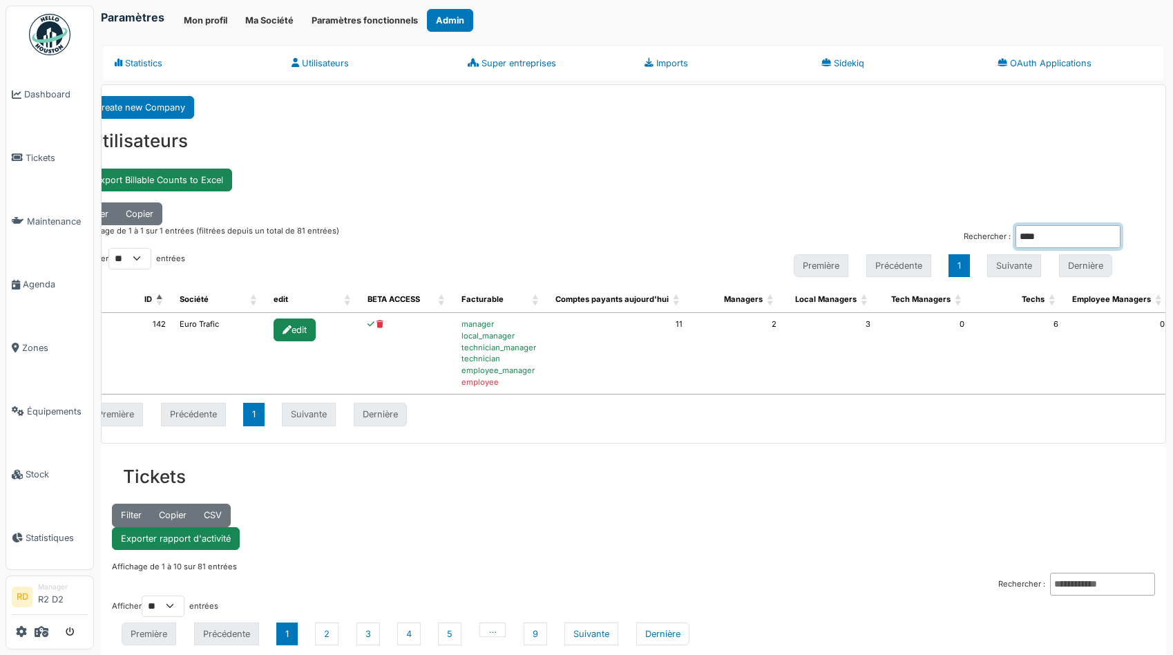
scroll to position [0, 32]
type input "****"
